Goal: Task Accomplishment & Management: Use online tool/utility

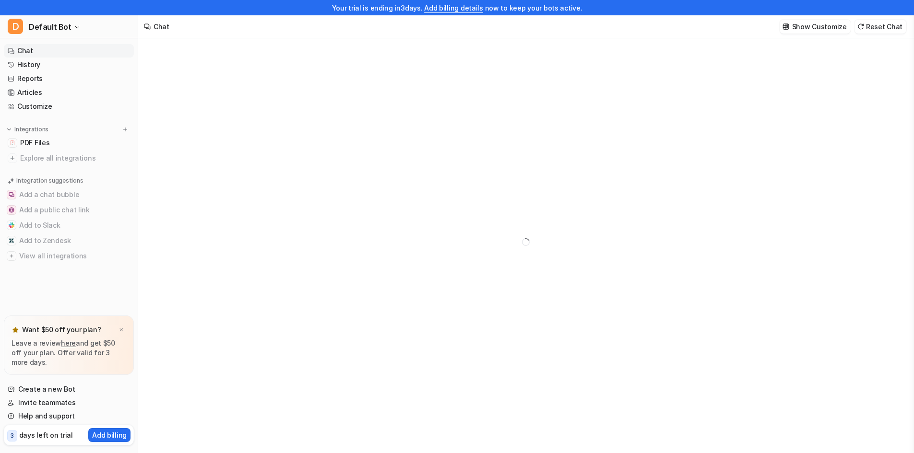
type textarea "**********"
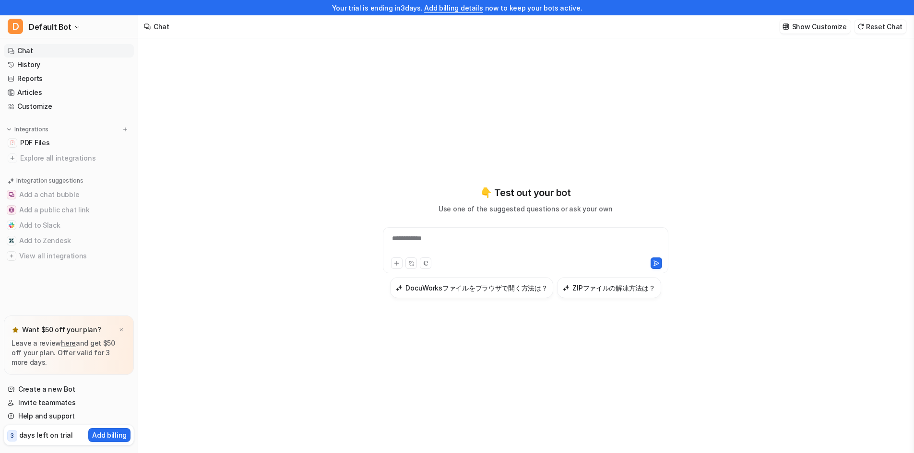
click at [32, 50] on link "Chat" at bounding box center [69, 50] width 130 height 13
click at [49, 66] on link "History" at bounding box center [69, 64] width 130 height 13
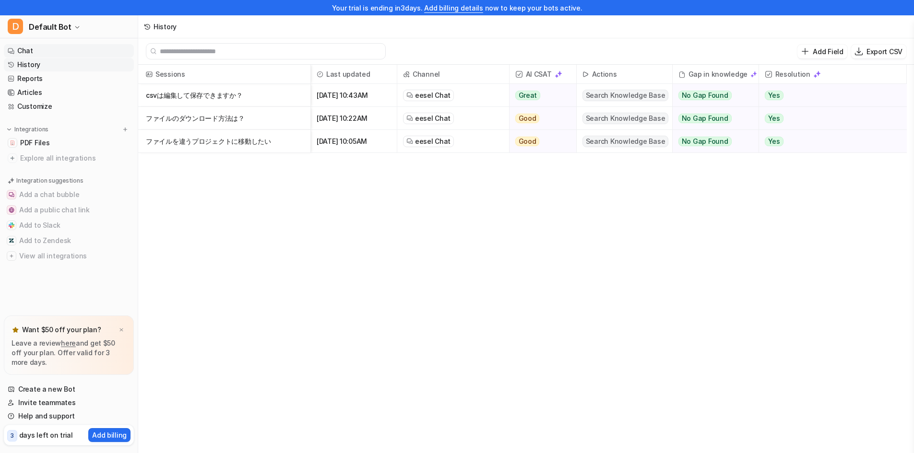
click at [26, 51] on link "Chat" at bounding box center [69, 50] width 130 height 13
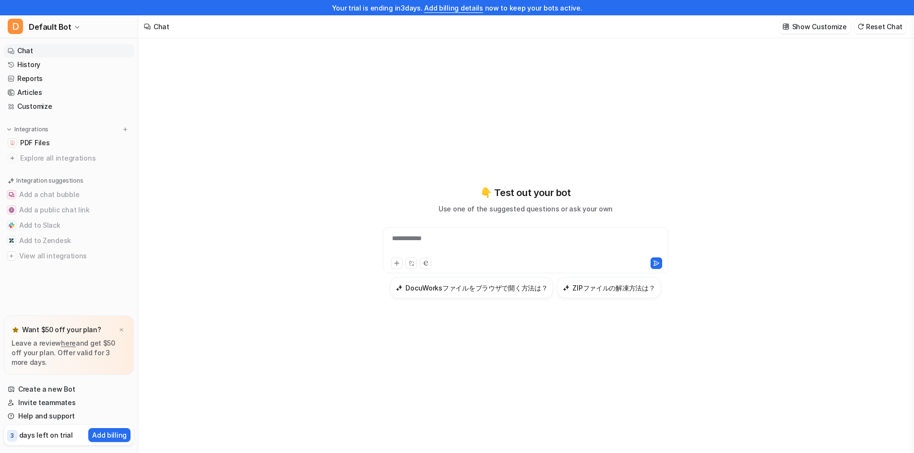
click at [431, 240] on div "**********" at bounding box center [525, 245] width 281 height 22
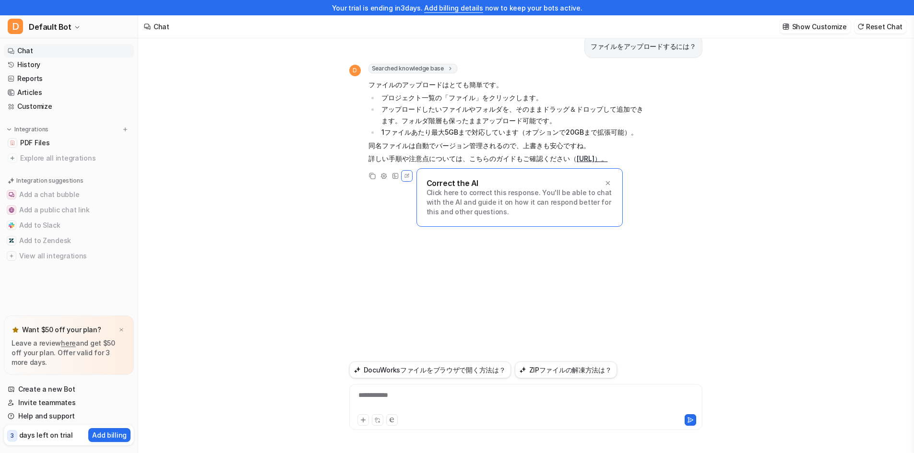
click at [576, 163] on link "https://dashboard.eesel.ai/s/a3ccfce1-3b28-4466-afb7-3bcda633ac41/fe7b6efd-8d7e…" at bounding box center [591, 158] width 31 height 8
click at [607, 185] on icon at bounding box center [607, 183] width 4 height 4
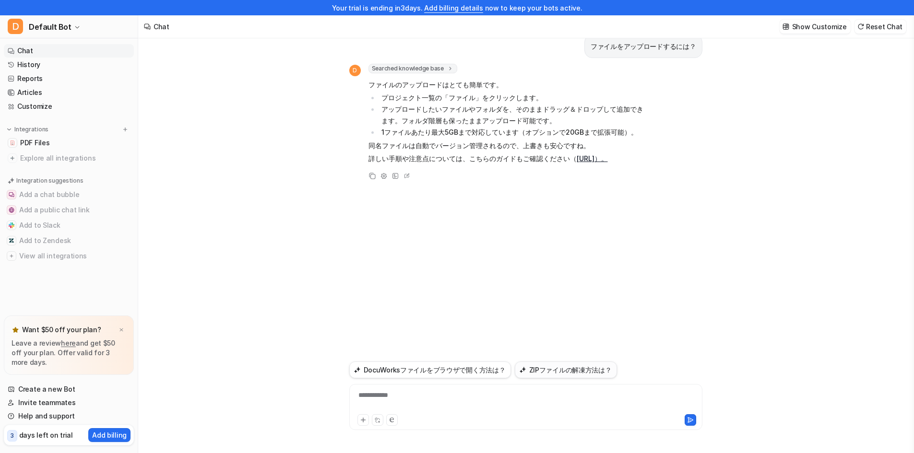
click at [552, 367] on button "ZIPファイルの解凍方法は？" at bounding box center [566, 370] width 102 height 17
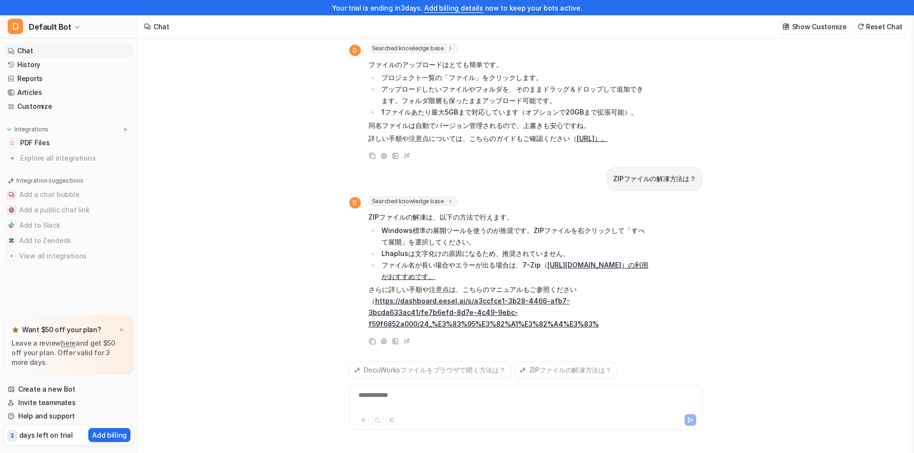
scroll to position [55, 0]
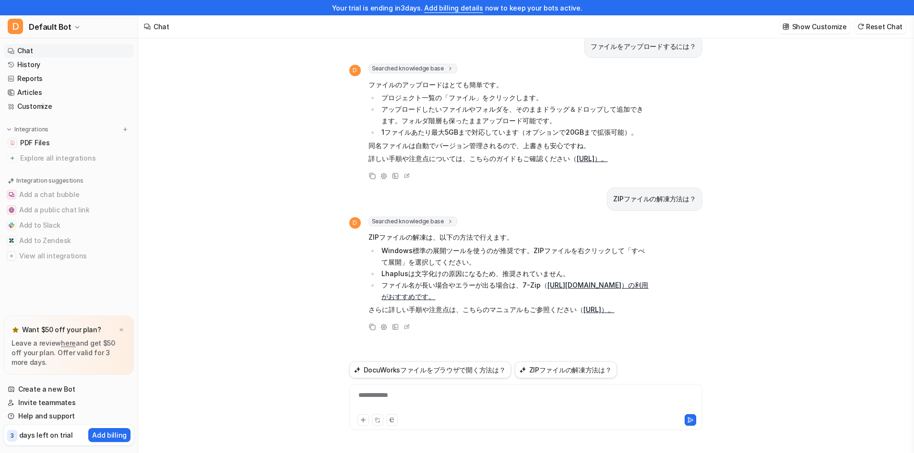
click at [317, 260] on div "ファイルをアップロードするには？ D Searched knowledge base search_queries : [ "ファイル アップロード 方法",…" at bounding box center [525, 238] width 774 height 430
click at [39, 140] on span "PDF Files" at bounding box center [34, 143] width 29 height 10
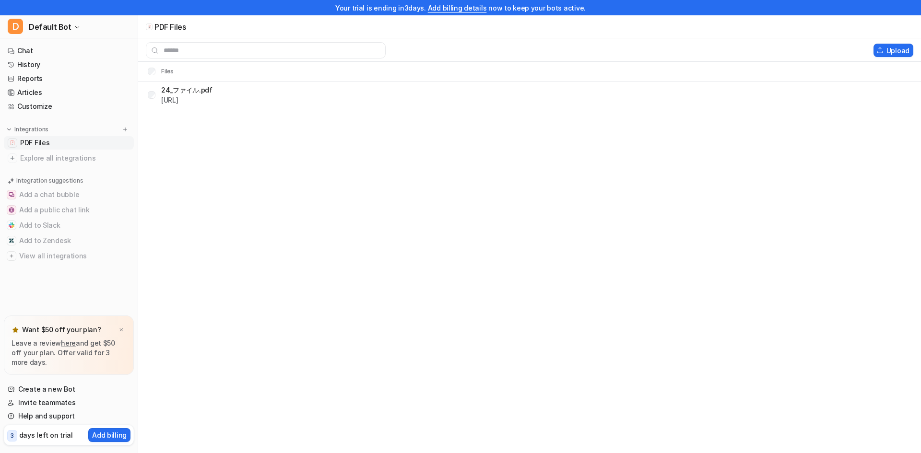
click at [39, 140] on span "PDF Files" at bounding box center [34, 143] width 29 height 10
click at [156, 96] on div "24_ファイル.pdf https://dashboard.eesel.ai/.../24_%E3%83%95%E3%82%A1%E3%82%A4%E3%83…" at bounding box center [180, 94] width 65 height 15
click at [330, 213] on div "PDF Files Delete selected Upload Files 24_ファイル.pdf https://dashboard.eesel.ai/.…" at bounding box center [460, 226] width 921 height 453
